Goal: Find specific page/section: Find specific page/section

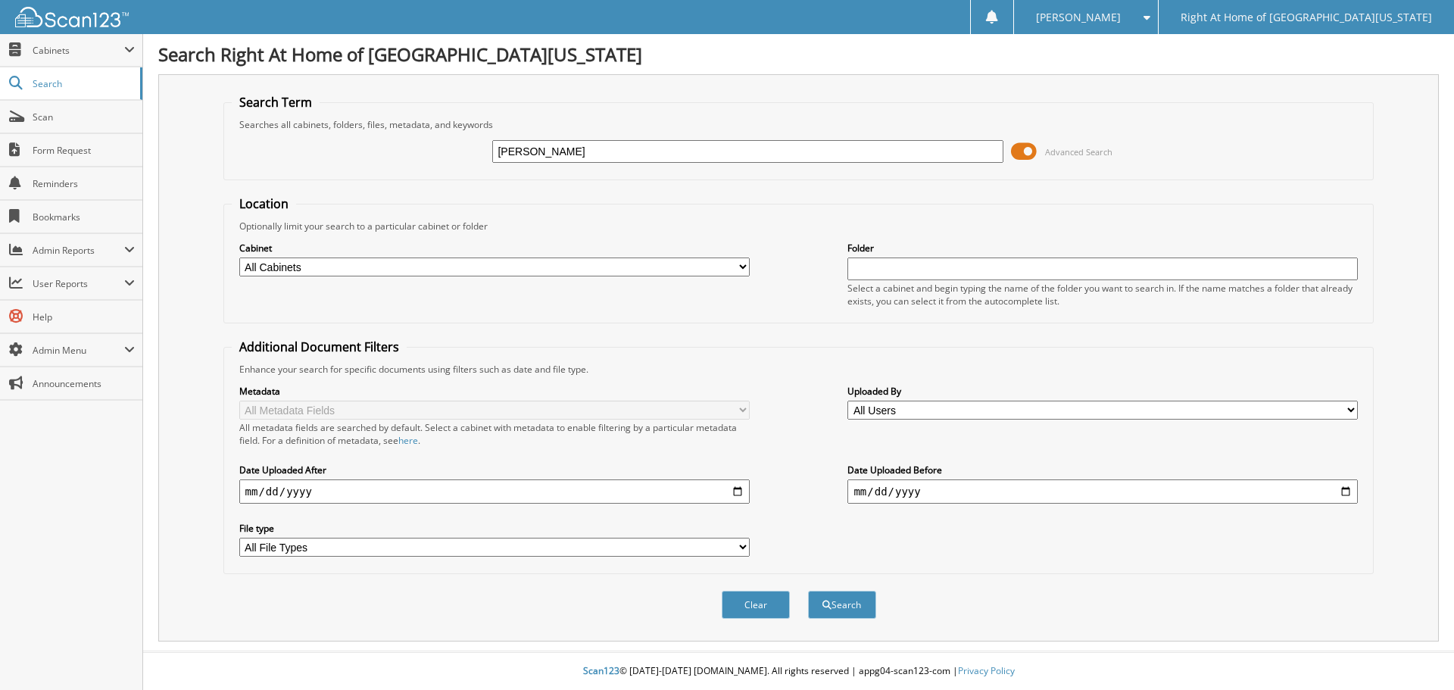
type input "clary hernandez"
click at [851, 604] on button "Search" at bounding box center [842, 605] width 68 height 28
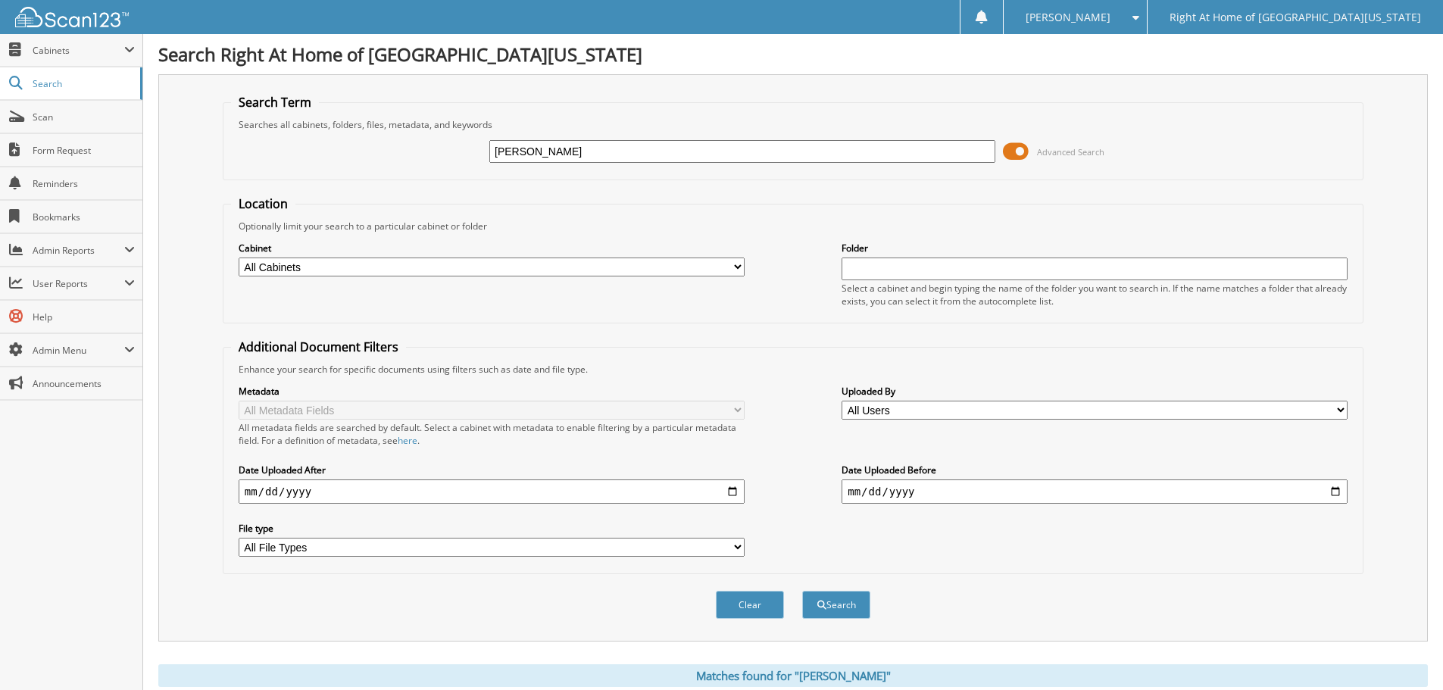
drag, startPoint x: 630, startPoint y: 154, endPoint x: 320, endPoint y: 156, distance: 309.7
click at [320, 156] on div "clary hernandez Advanced Search" at bounding box center [793, 151] width 1124 height 41
type input "noloyiso"
click at [828, 598] on button "Search" at bounding box center [836, 605] width 68 height 28
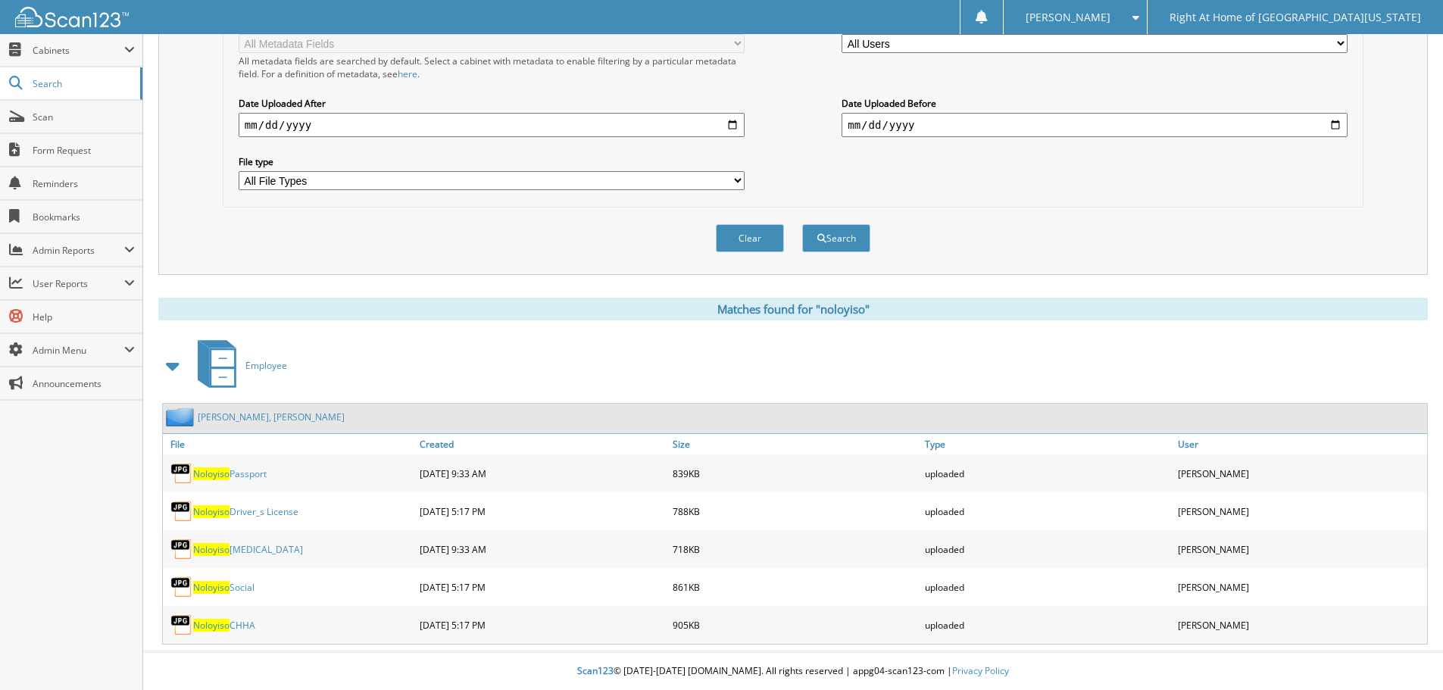
click at [257, 419] on link "Xuma-Powell, Noloyso" at bounding box center [271, 416] width 147 height 13
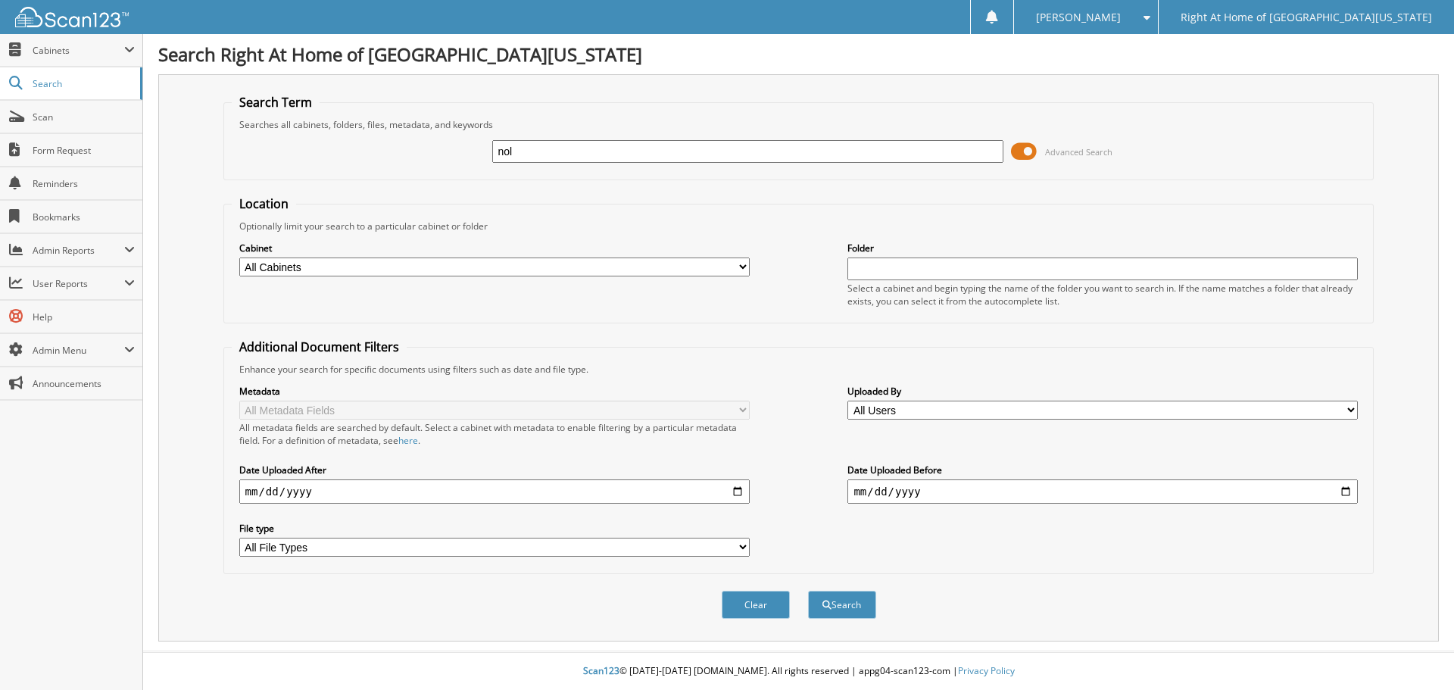
type input "noloyiso"
click at [849, 616] on button "Search" at bounding box center [842, 605] width 68 height 28
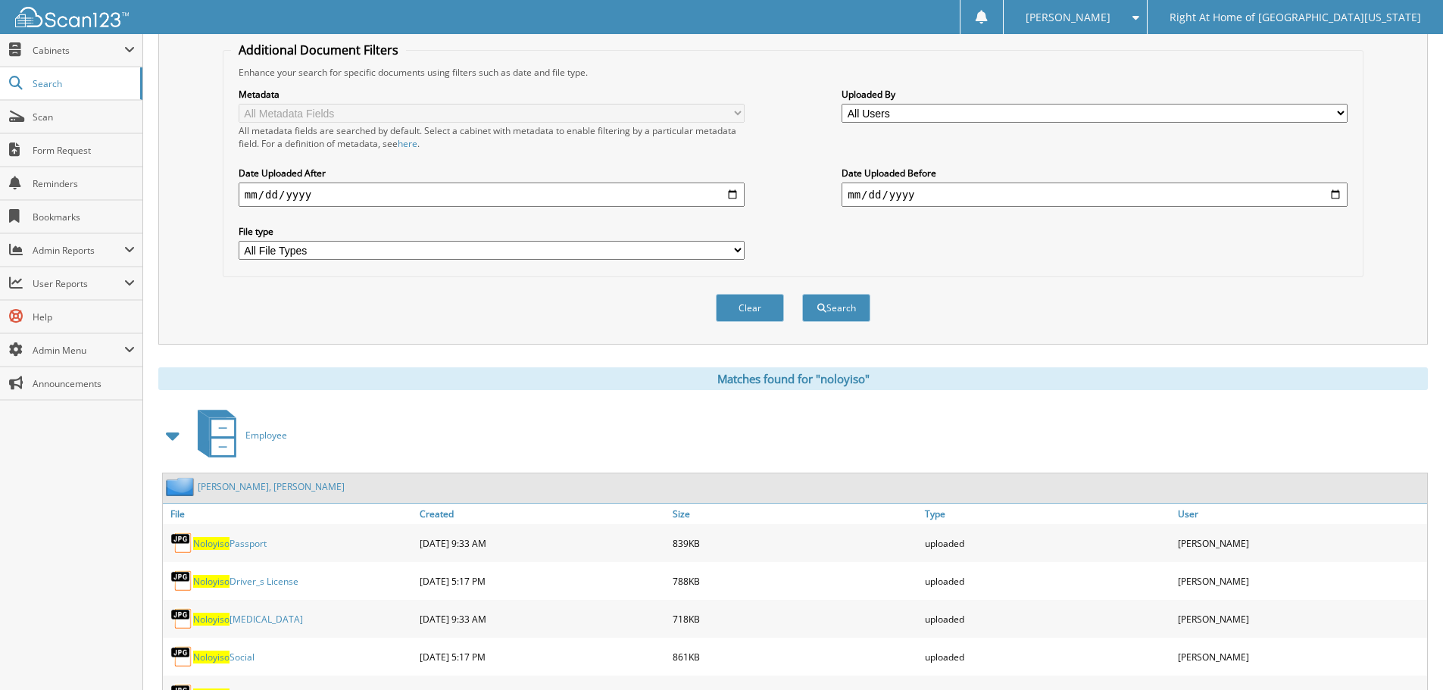
scroll to position [303, 0]
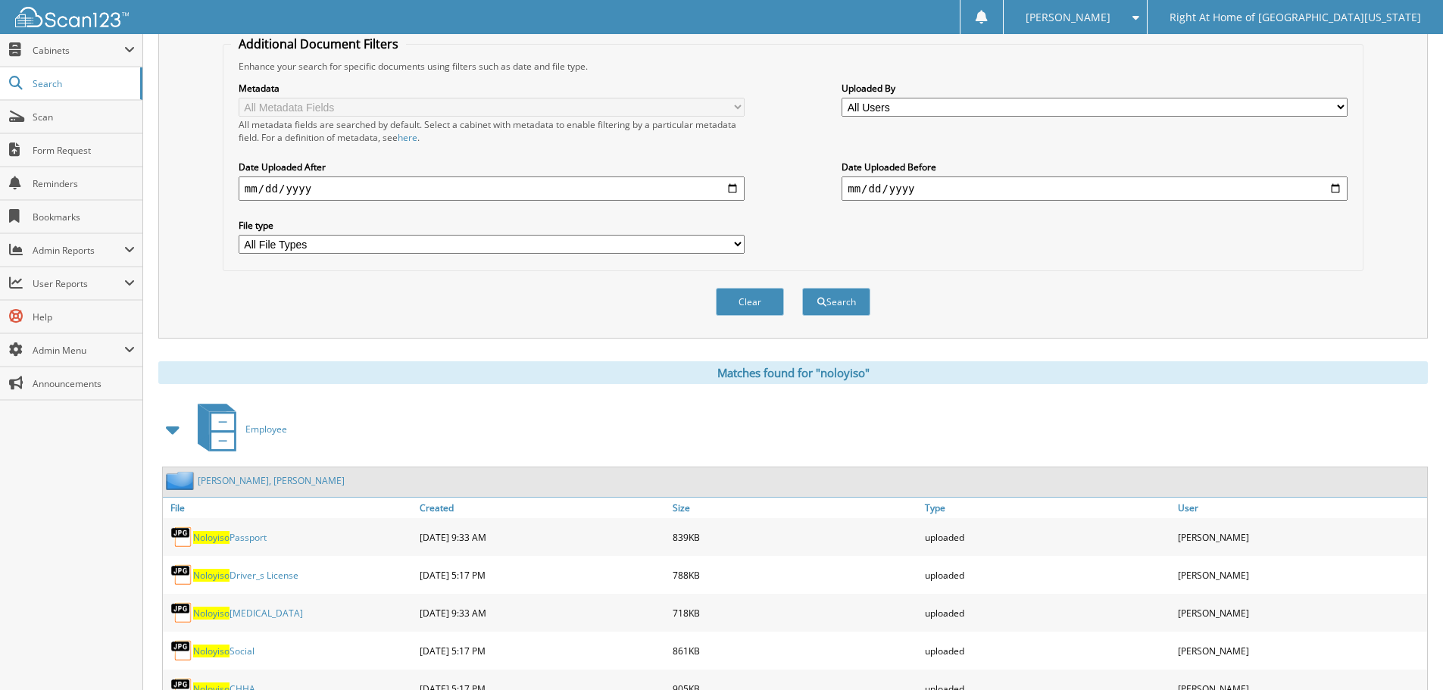
click at [248, 481] on link "[PERSON_NAME], [PERSON_NAME]" at bounding box center [271, 480] width 147 height 13
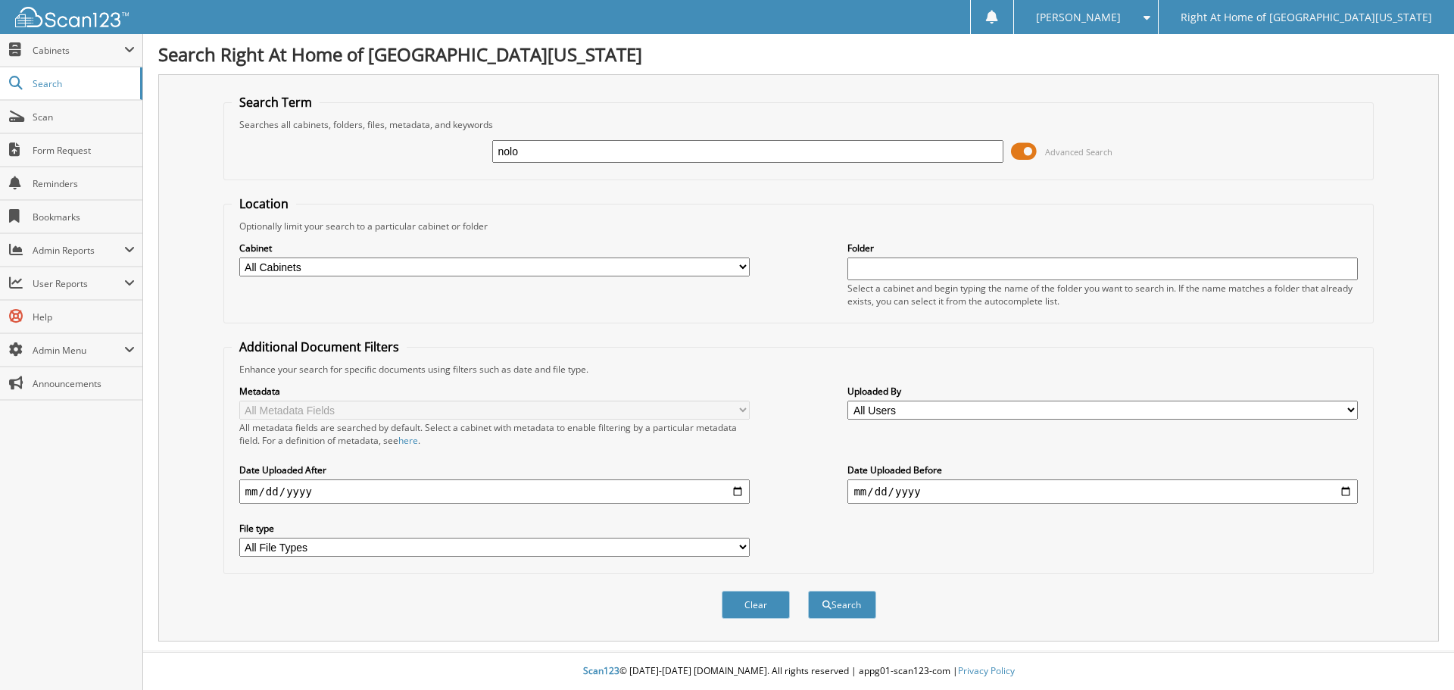
type input "noloyiso"
click at [860, 610] on button "Search" at bounding box center [842, 605] width 68 height 28
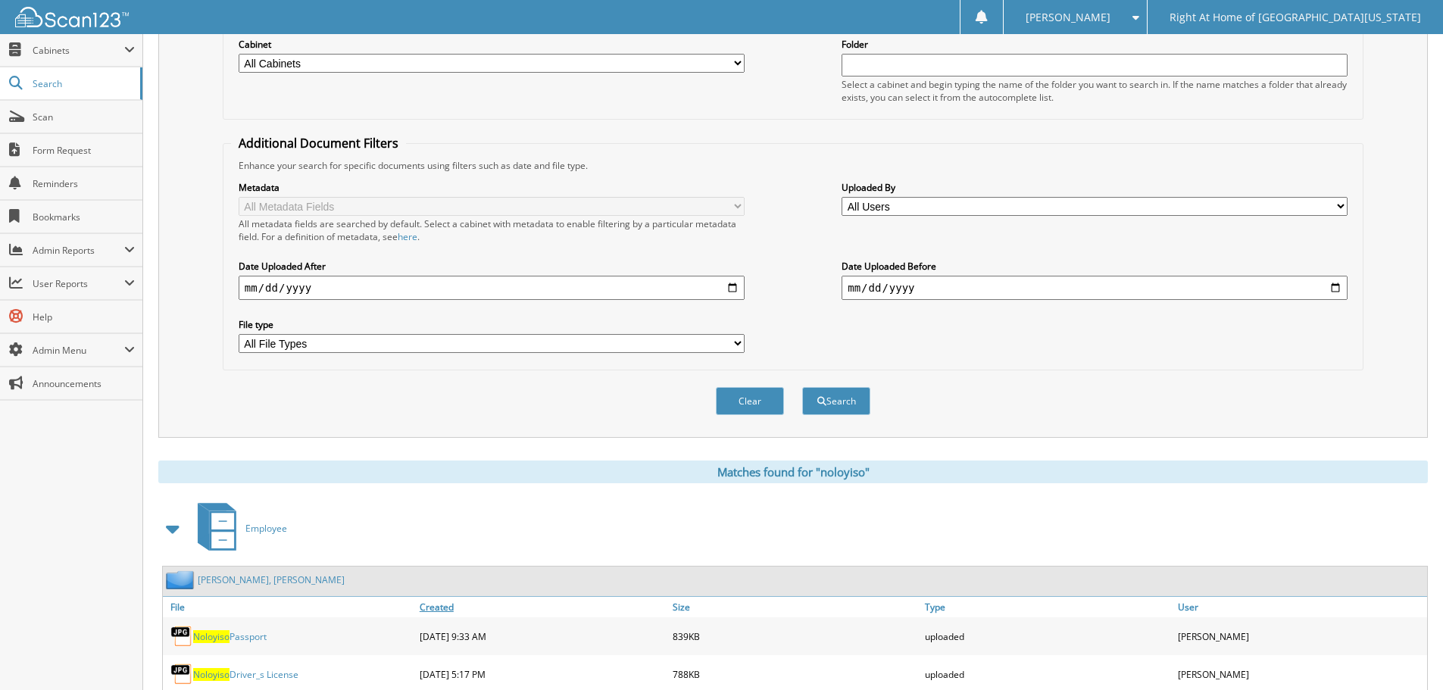
scroll to position [303, 0]
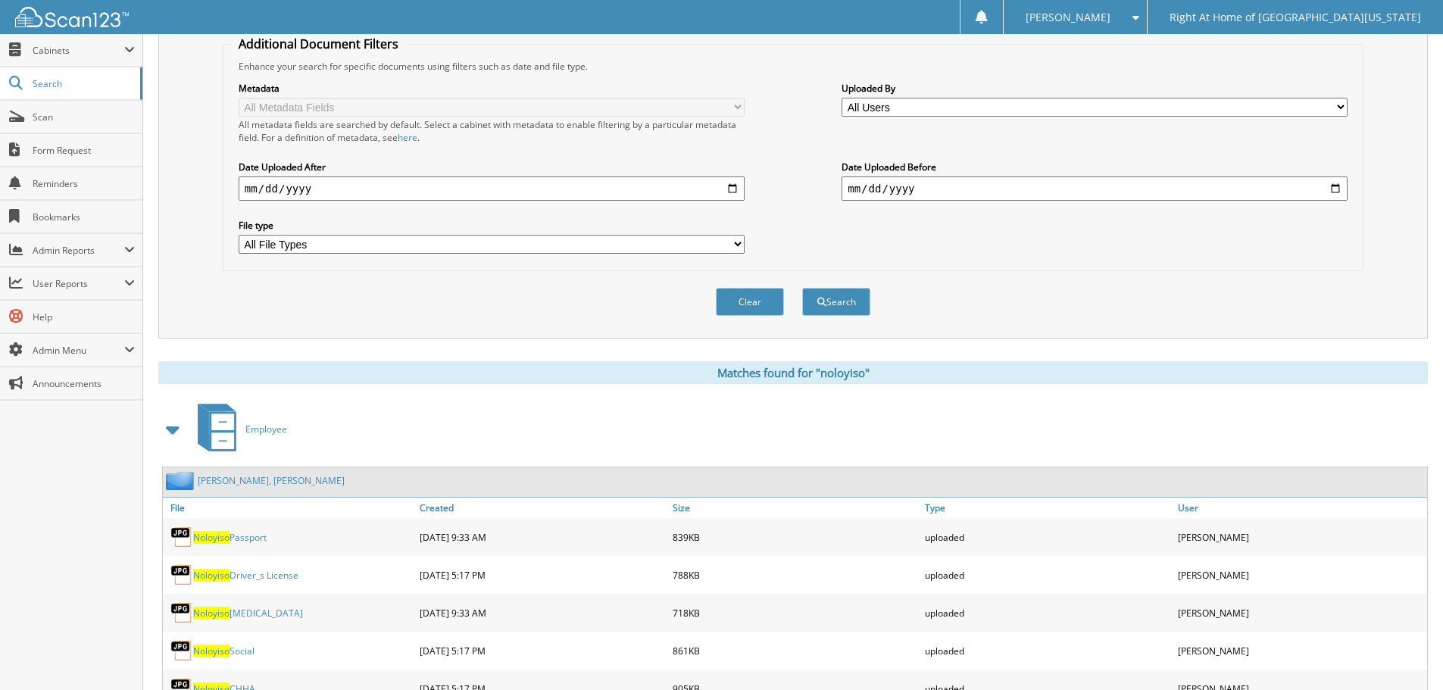
click at [273, 481] on link "Xuma-Powell, Noloyso" at bounding box center [271, 480] width 147 height 13
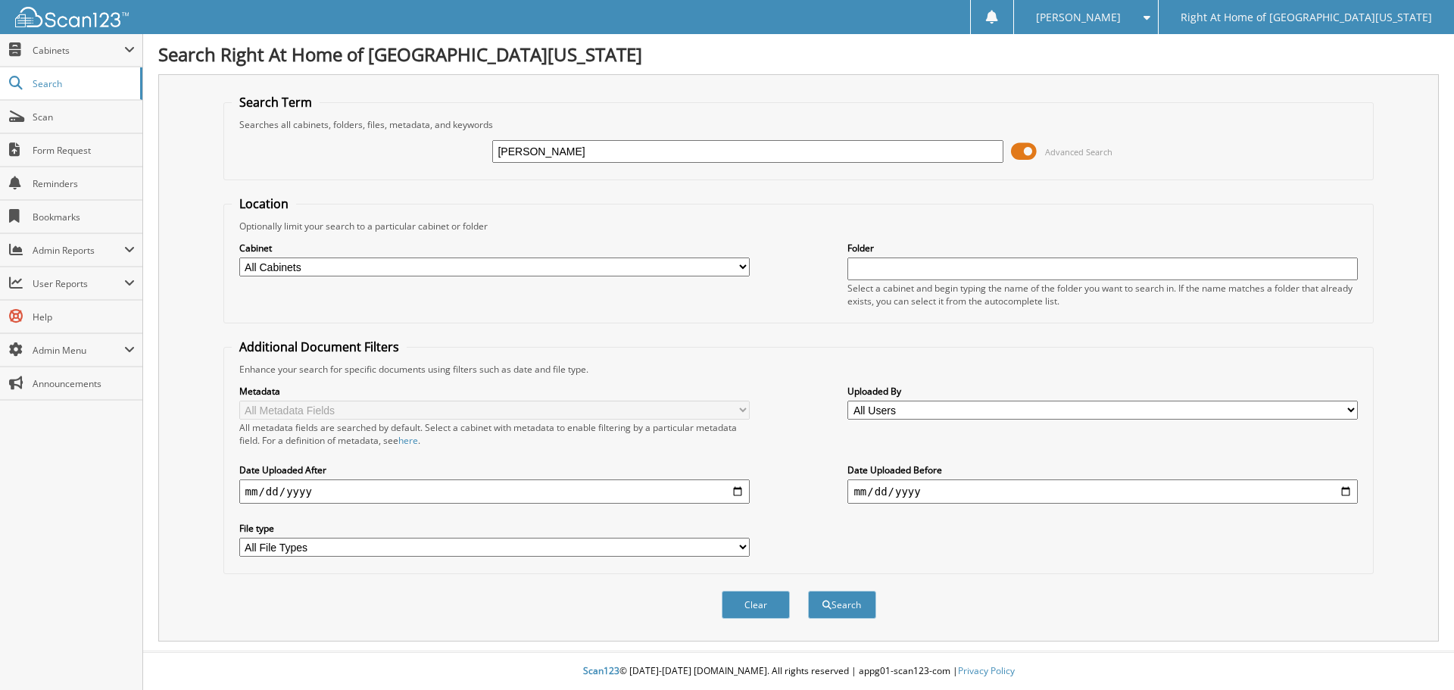
type input "[PERSON_NAME]"
click at [808, 591] on button "Search" at bounding box center [842, 605] width 68 height 28
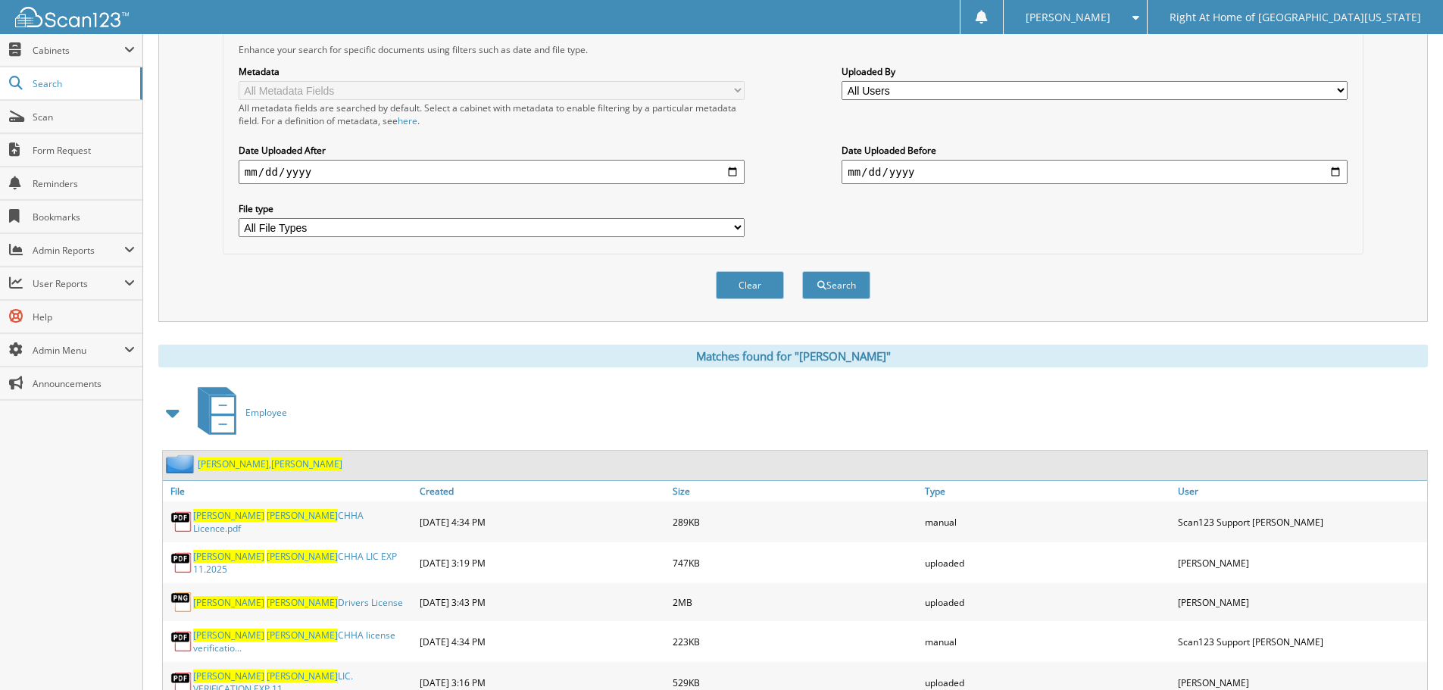
scroll to position [379, 0]
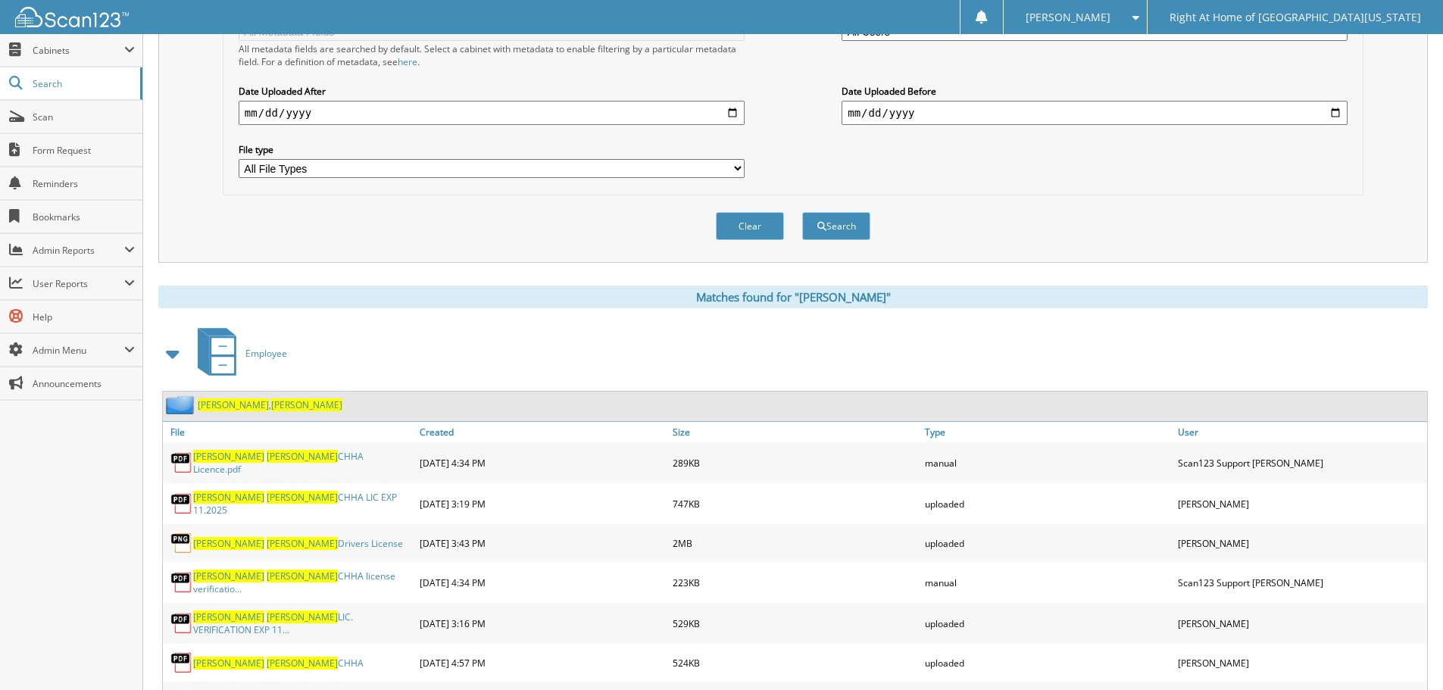
click at [229, 413] on div "[PERSON_NAME]" at bounding box center [252, 404] width 179 height 19
click at [229, 407] on span "[PERSON_NAME]" at bounding box center [233, 404] width 71 height 13
